Goal: Task Accomplishment & Management: Use online tool/utility

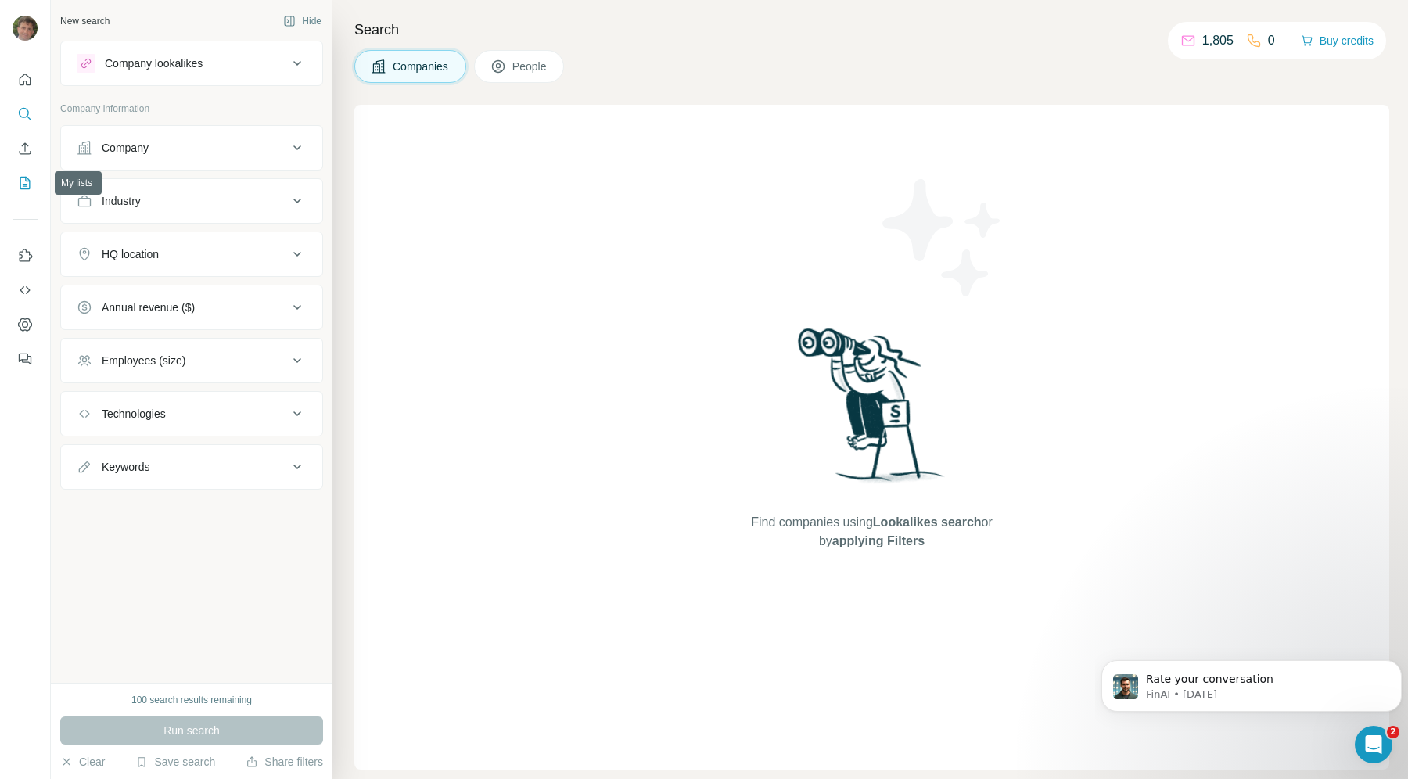
click at [18, 178] on icon "My lists" at bounding box center [25, 183] width 16 height 16
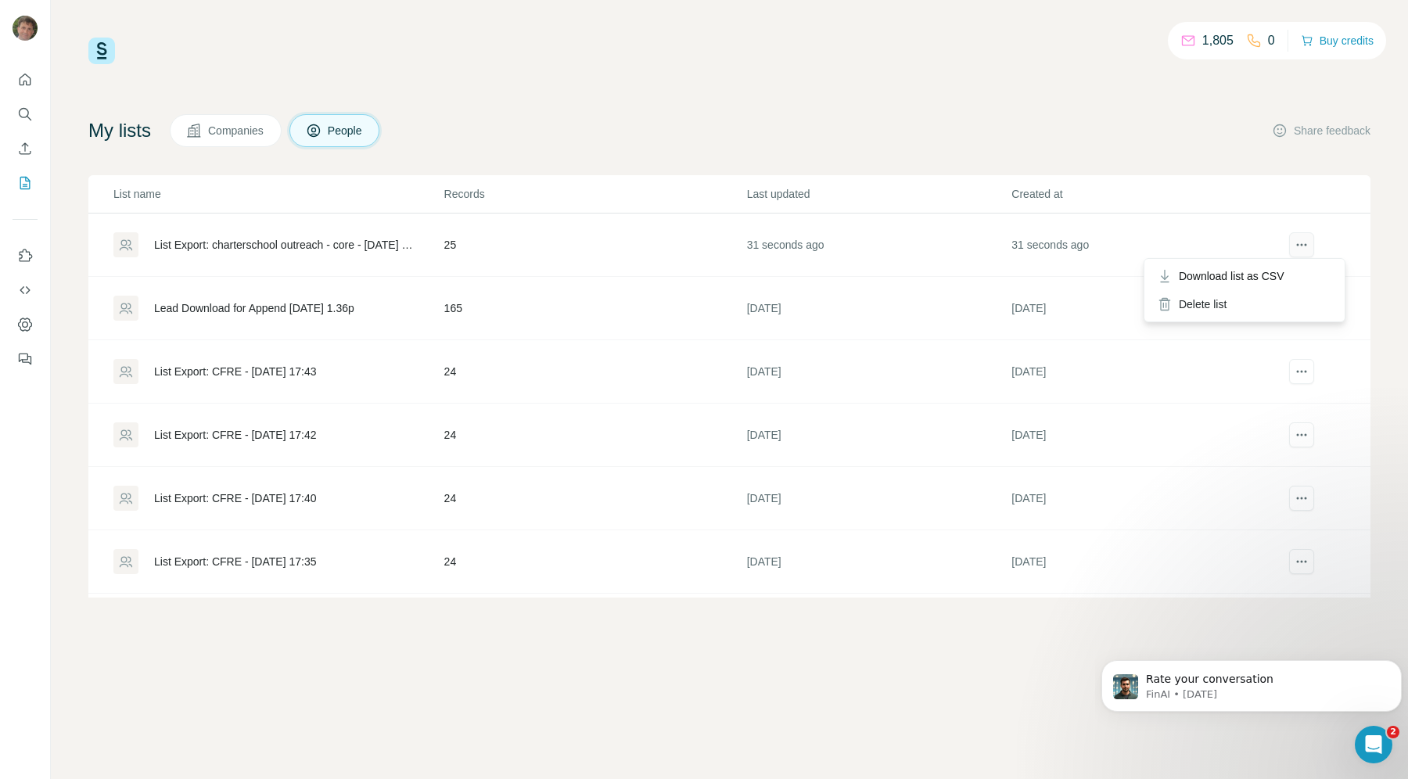
click at [1294, 243] on icon "actions" at bounding box center [1302, 245] width 16 height 16
click at [1294, 239] on icon "actions" at bounding box center [1302, 245] width 16 height 16
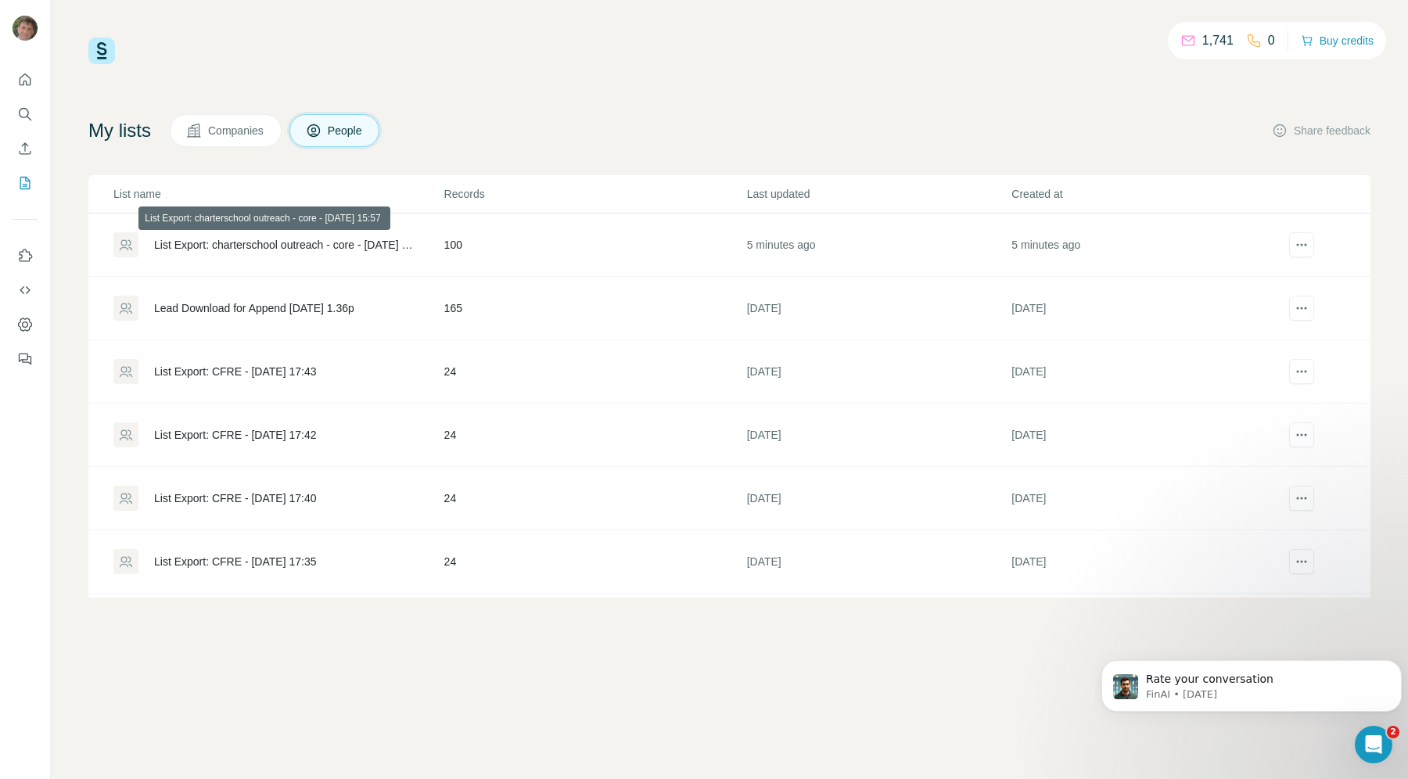
click at [318, 243] on div "List Export: charterschool outreach - core - [DATE] 15:57" at bounding box center [286, 245] width 264 height 16
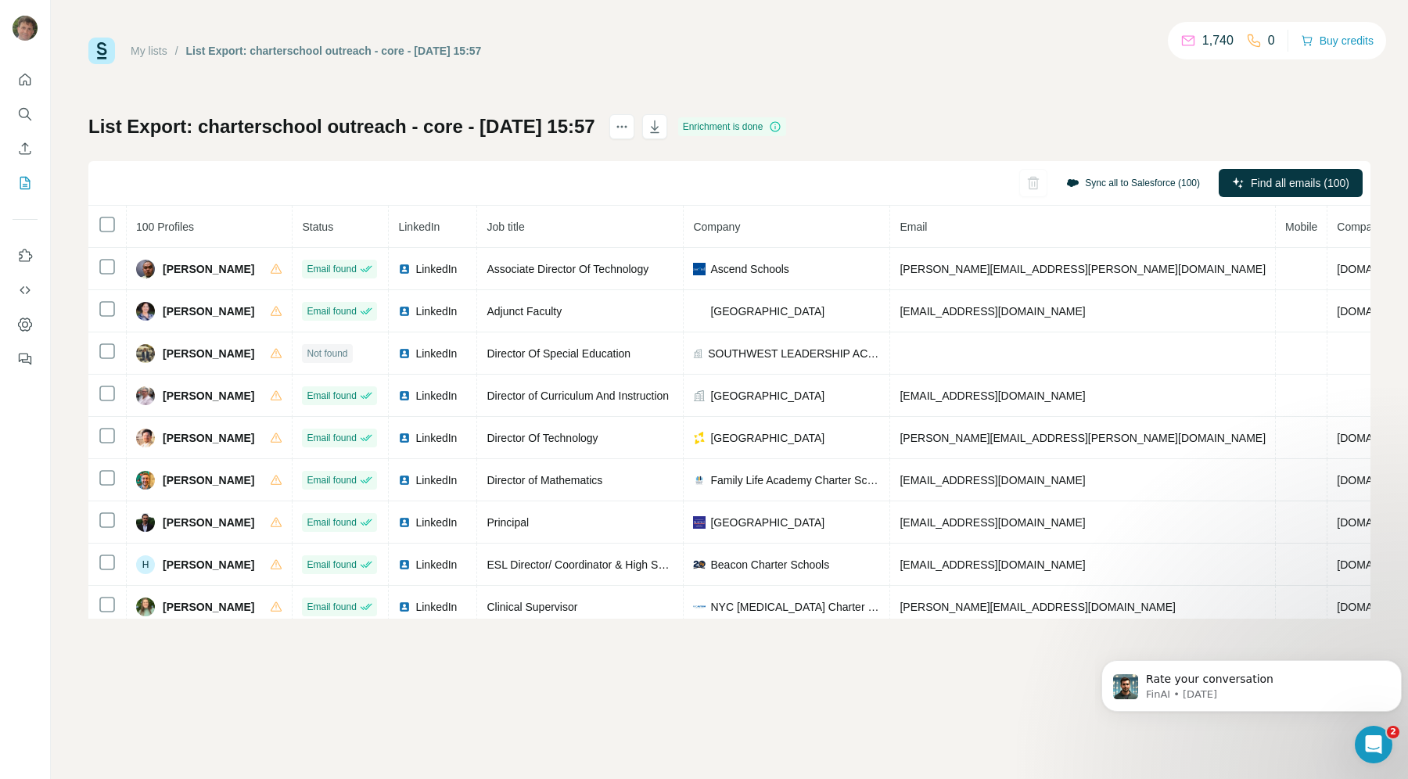
click at [1138, 182] on button "Sync all to Salesforce (100)" at bounding box center [1133, 182] width 156 height 23
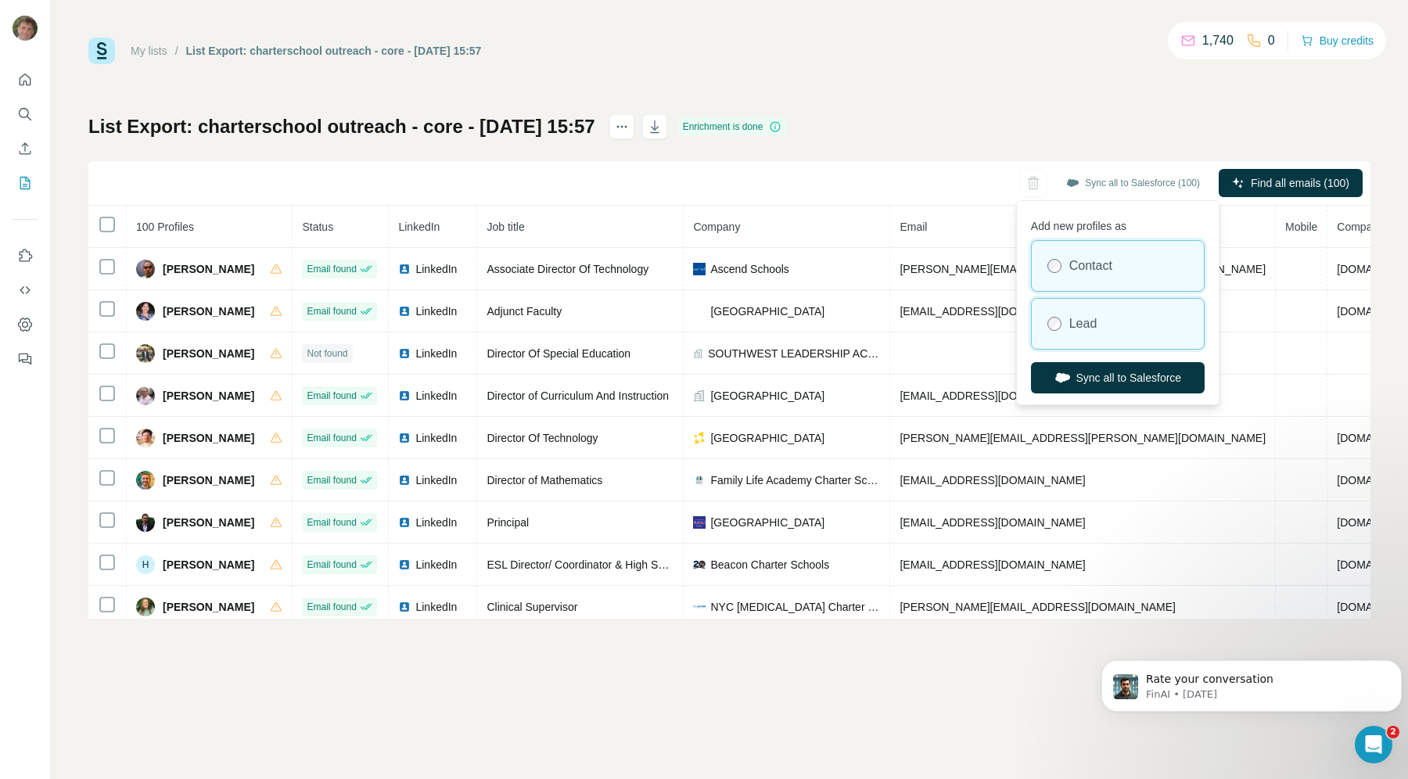
click at [1088, 325] on label "Lead" at bounding box center [1083, 323] width 28 height 19
click at [1075, 372] on button "Sync all to Salesforce" at bounding box center [1118, 377] width 174 height 31
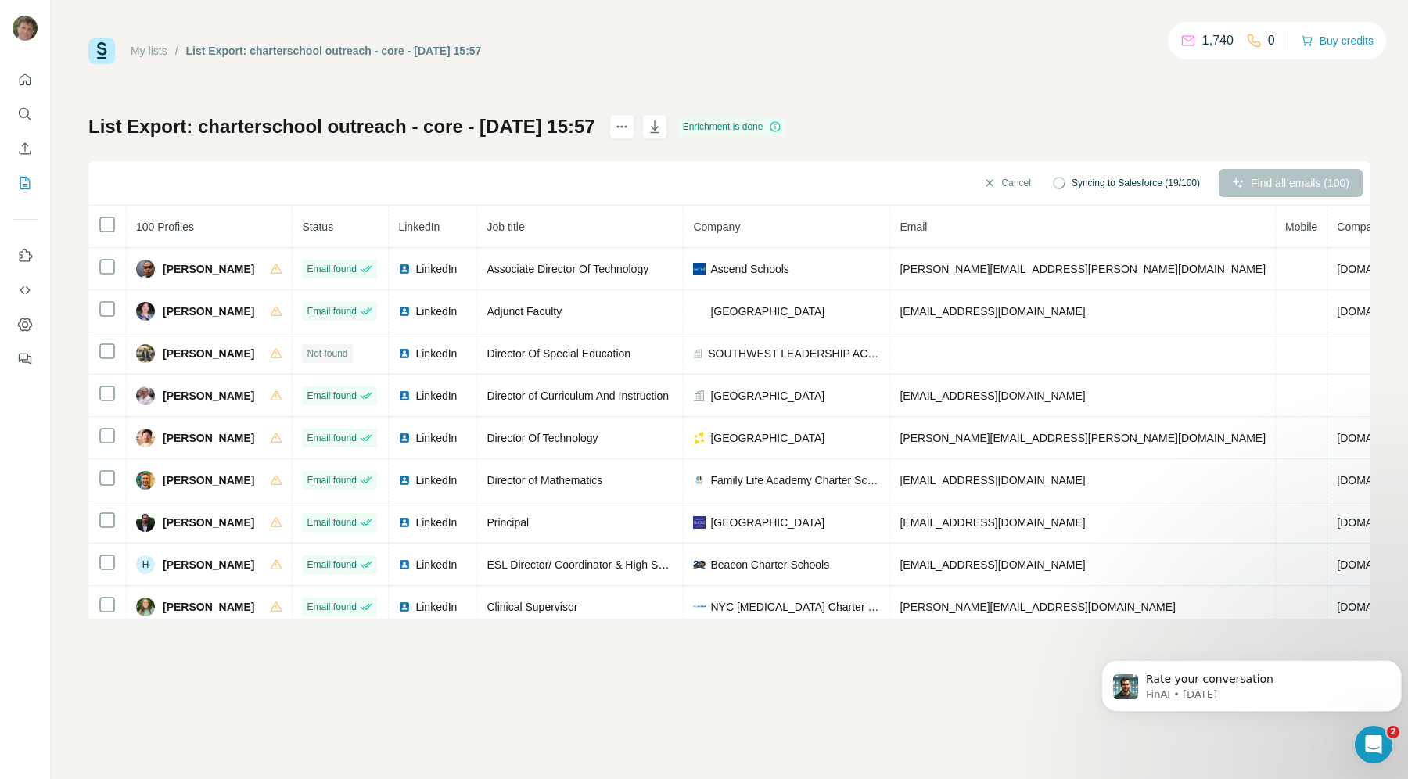
click at [1107, 178] on span "Syncing to Salesforce (19/100)" at bounding box center [1135, 183] width 128 height 14
click at [1071, 181] on span "Syncing to Salesforce (20/100)" at bounding box center [1135, 183] width 128 height 14
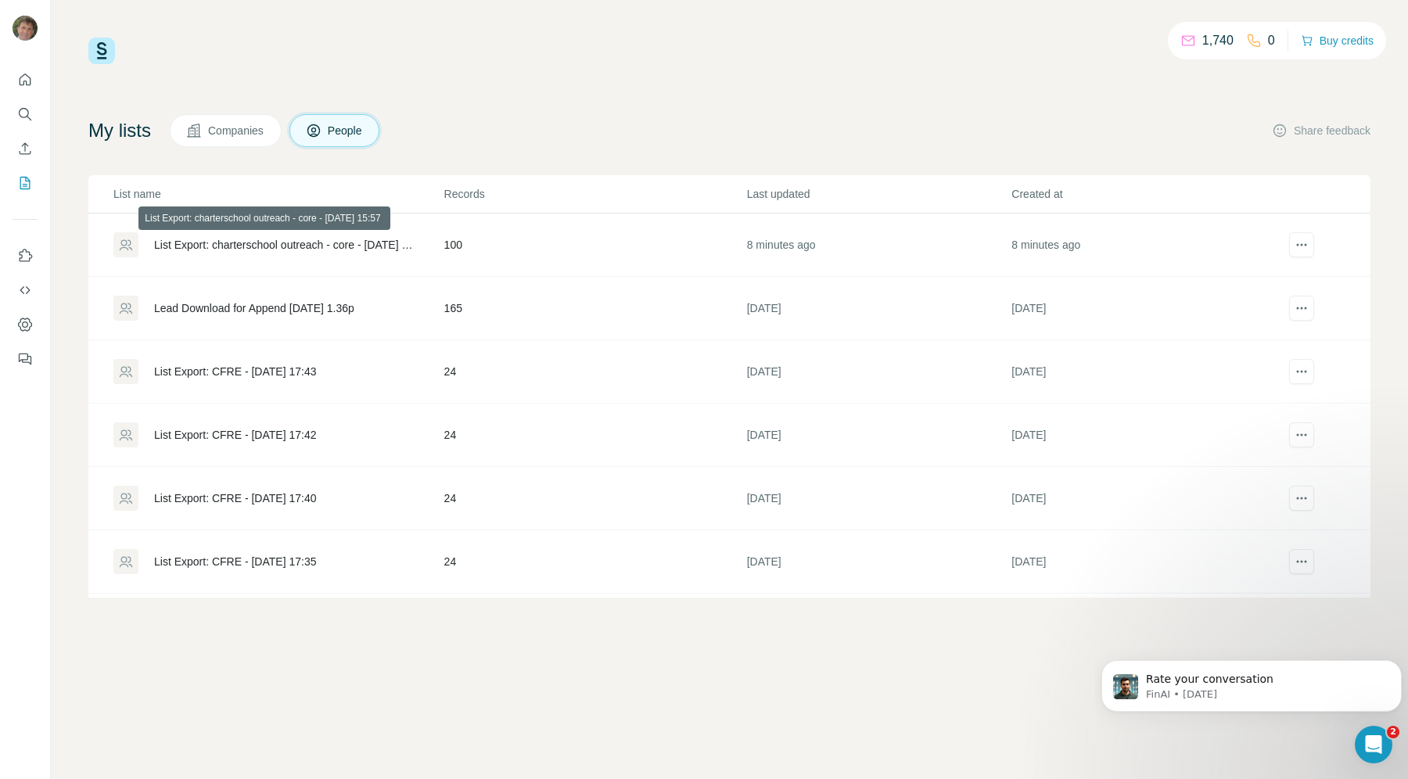
click at [345, 237] on div "List Export: charterschool outreach - core - [DATE] 15:57" at bounding box center [286, 245] width 264 height 16
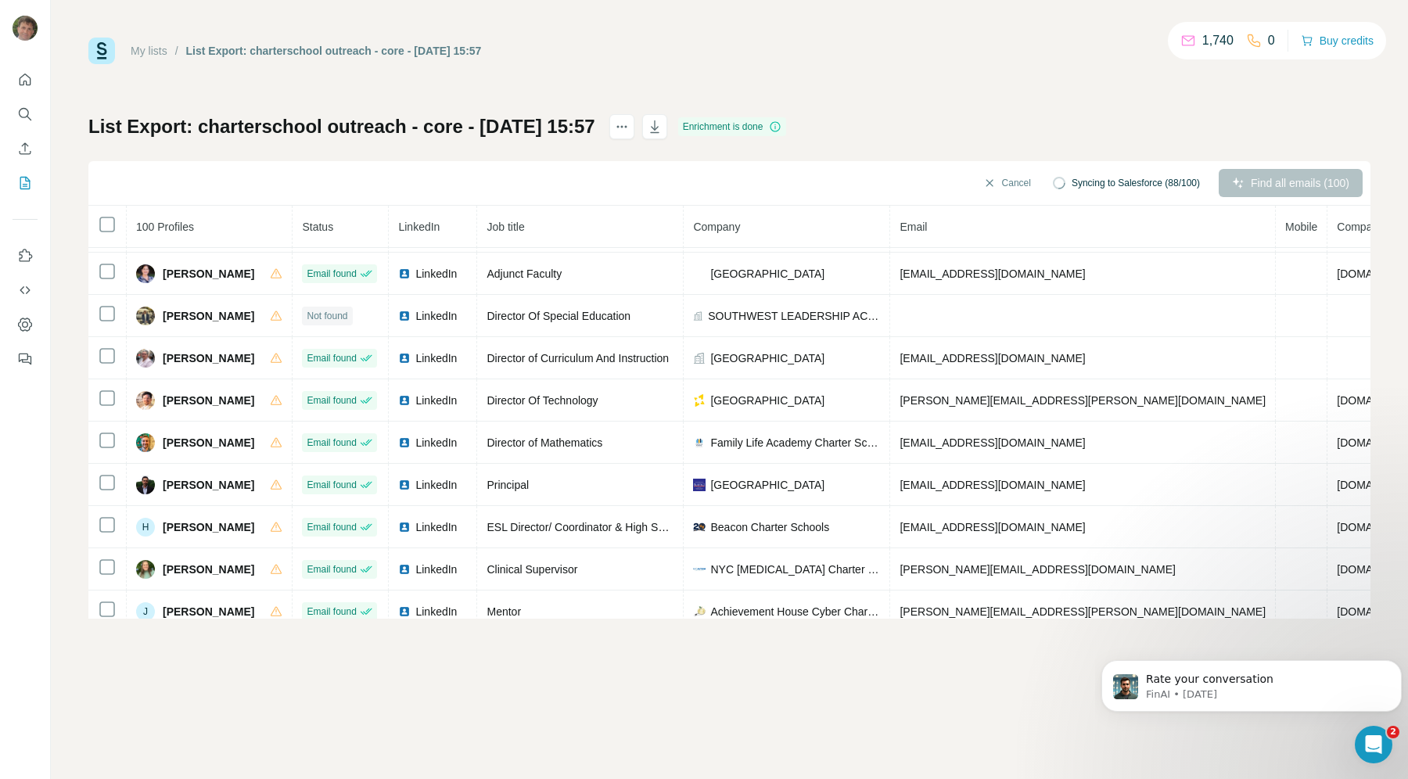
scroll to position [57, 0]
